Goal: Task Accomplishment & Management: Use online tool/utility

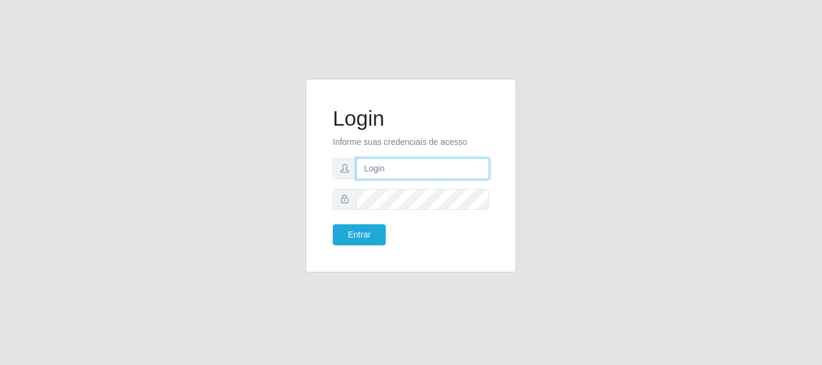
click at [396, 173] on input "text" at bounding box center [422, 168] width 133 height 21
click at [406, 178] on input "text" at bounding box center [422, 168] width 133 height 21
click at [387, 168] on input "text" at bounding box center [422, 168] width 133 height 21
